Goal: Information Seeking & Learning: Learn about a topic

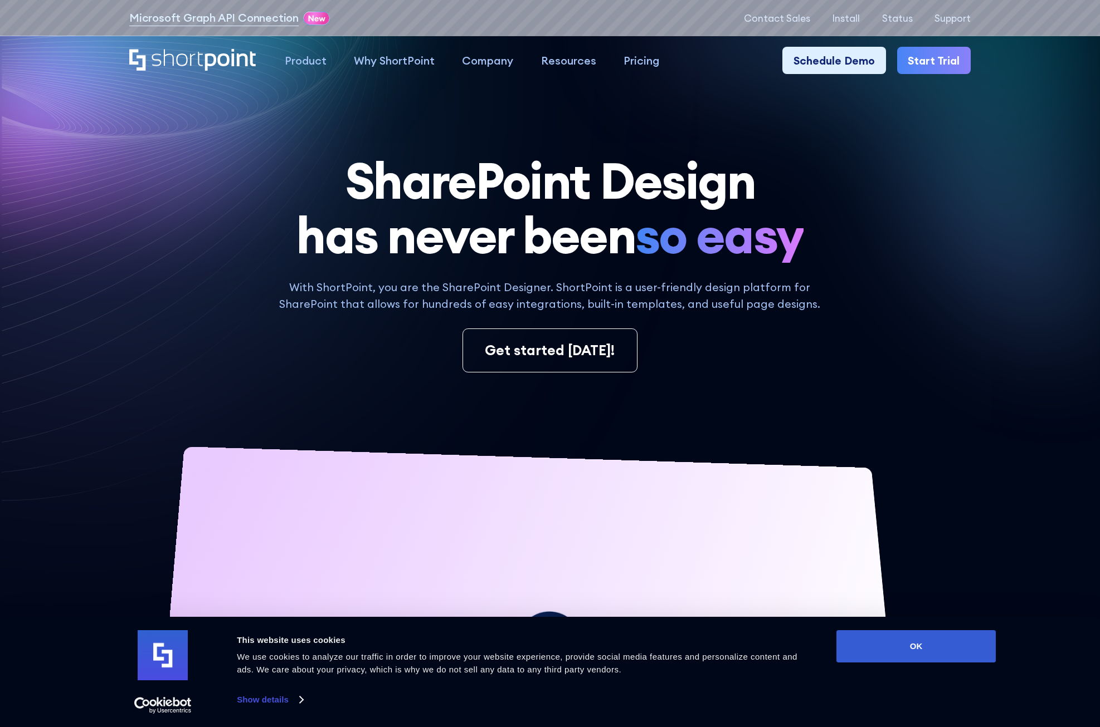
click at [911, 280] on div "SharePoint Design has never been so easy With ShortPoint, you are the SharePoin…" at bounding box center [549, 513] width 841 height 719
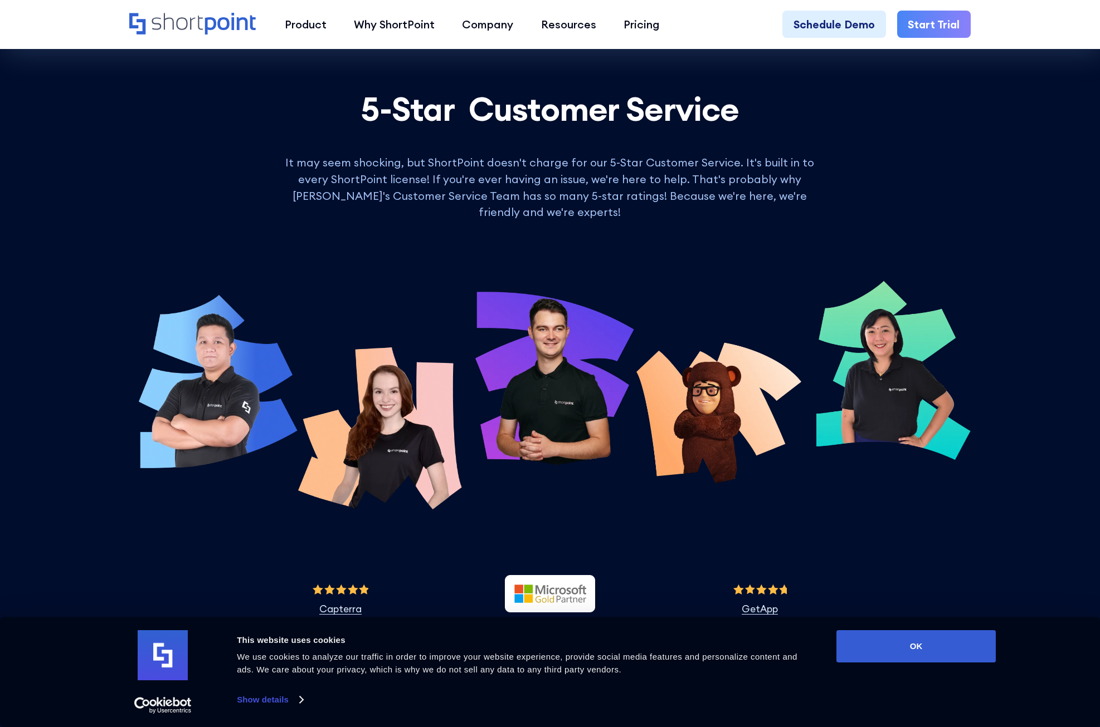
scroll to position [5367, 0]
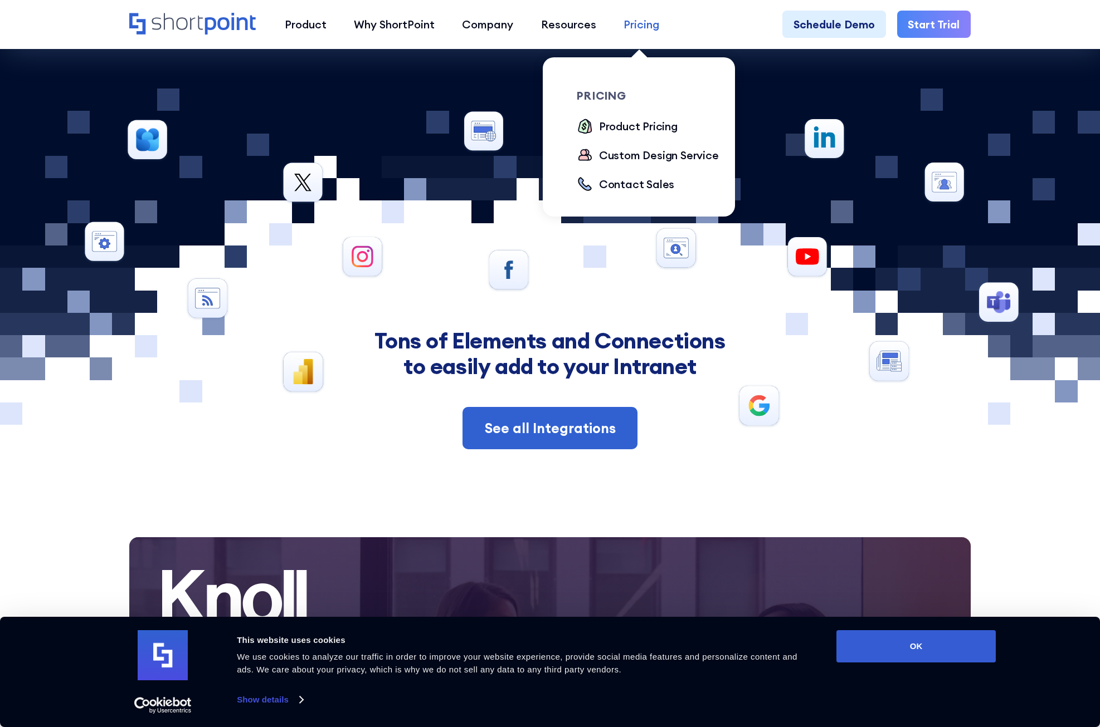
click at [631, 18] on div "Pricing" at bounding box center [641, 24] width 36 height 17
click at [634, 123] on div "Product Pricing" at bounding box center [638, 126] width 79 height 17
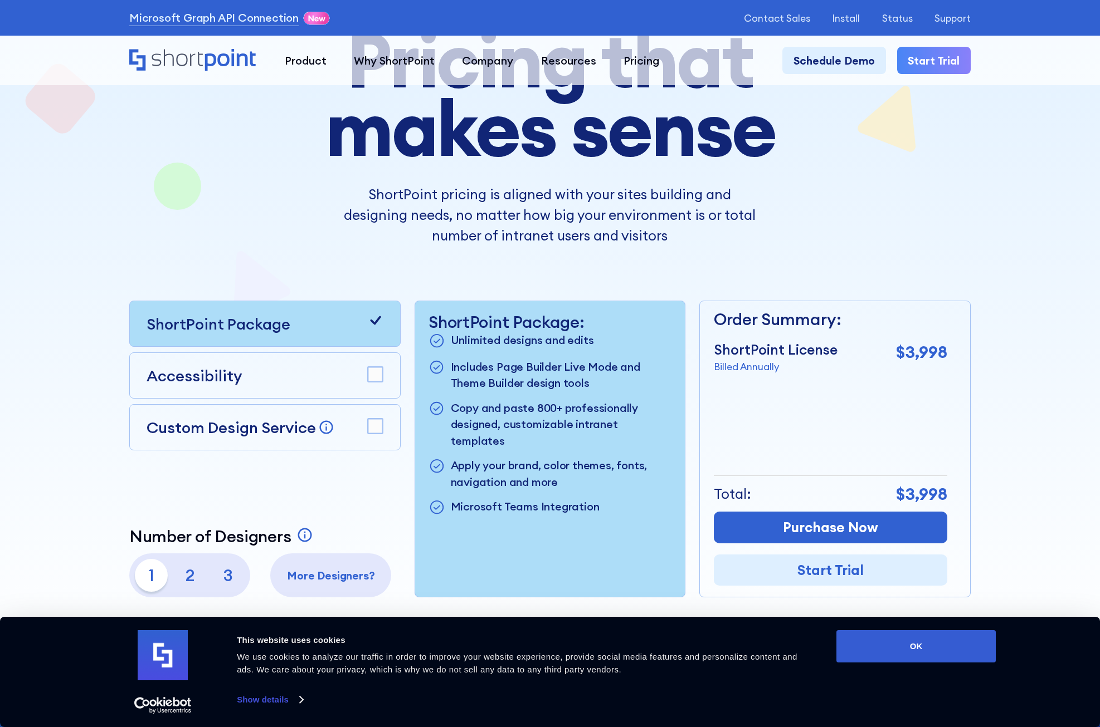
scroll to position [223, 0]
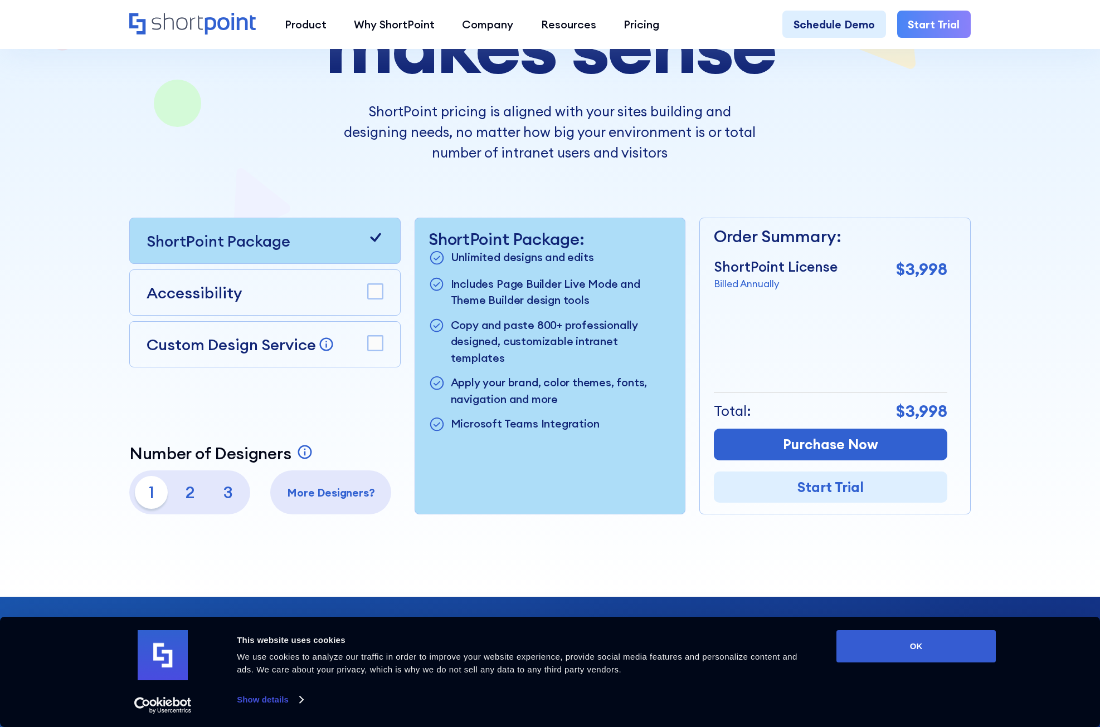
click at [196, 504] on p "2" at bounding box center [189, 492] width 33 height 33
click at [152, 489] on p "1" at bounding box center [151, 492] width 33 height 33
click at [379, 348] on rect at bounding box center [375, 343] width 15 height 15
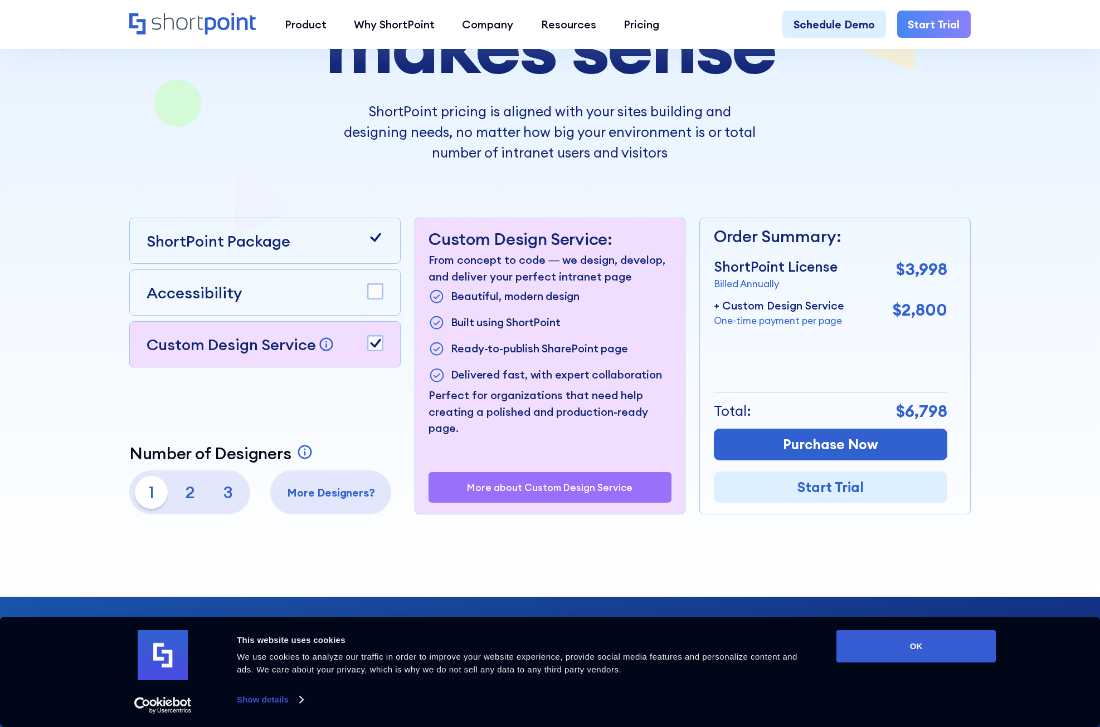
click at [379, 348] on rect at bounding box center [375, 343] width 15 height 15
